Goal: Check status: Check status

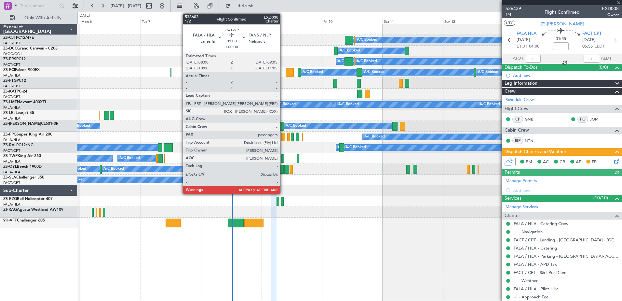
click at [283, 160] on div at bounding box center [282, 158] width 3 height 9
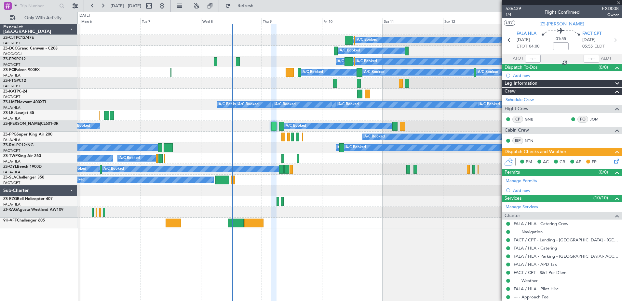
type input "1"
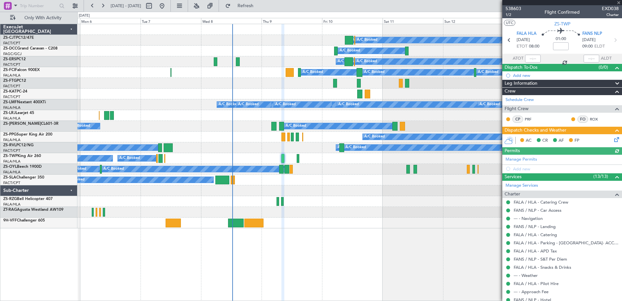
click at [517, 5] on div at bounding box center [562, 2] width 120 height 5
click at [516, 7] on span "538603" at bounding box center [513, 8] width 16 height 7
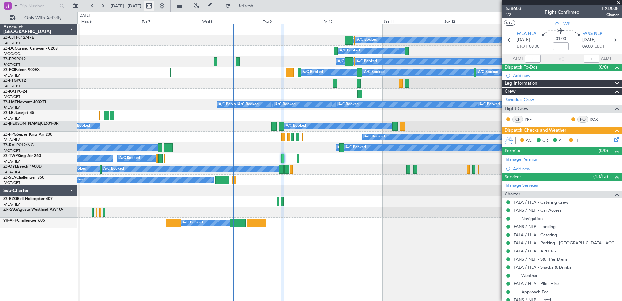
click at [154, 6] on button at bounding box center [149, 6] width 10 height 10
select select "10"
select select "2025"
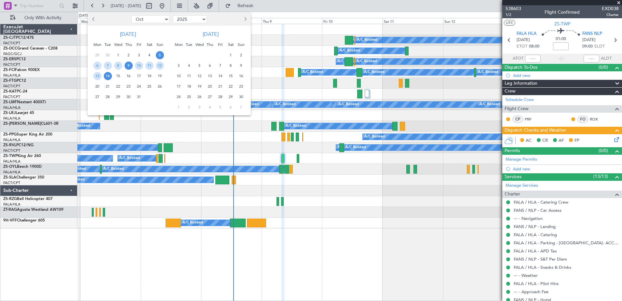
click at [127, 68] on span "9" at bounding box center [129, 65] width 8 height 8
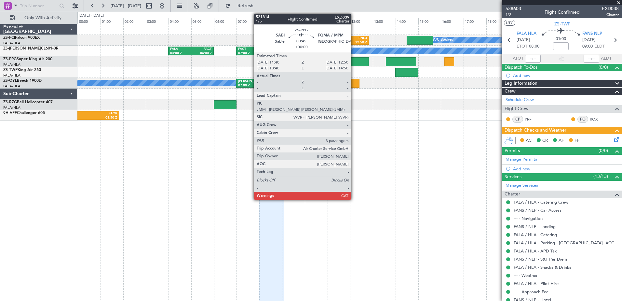
click at [354, 63] on div at bounding box center [355, 61] width 27 height 9
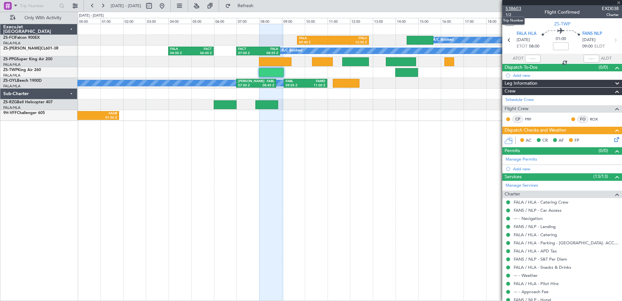
type input "3"
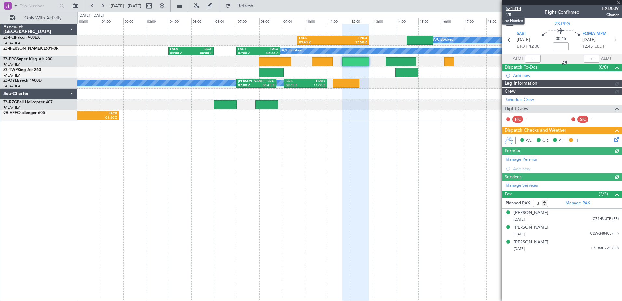
click at [514, 9] on span "521814" at bounding box center [513, 8] width 16 height 7
